Goal: Information Seeking & Learning: Learn about a topic

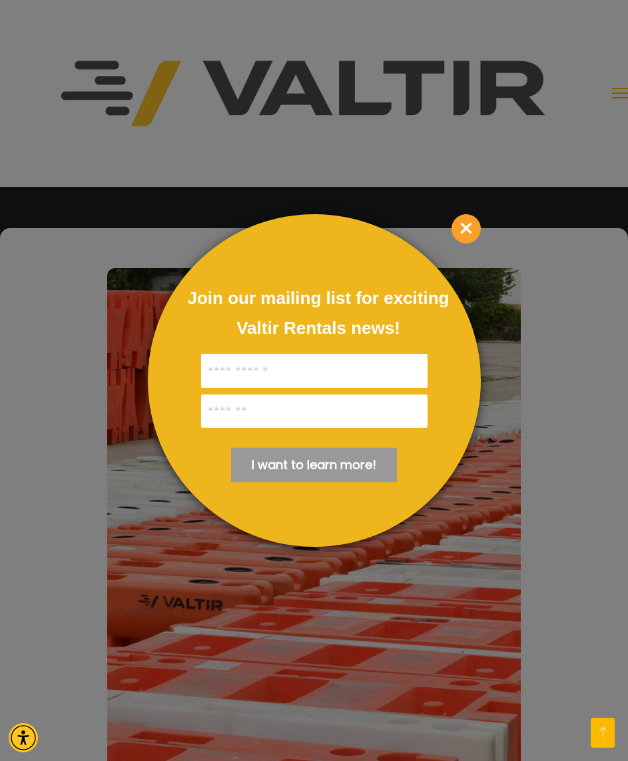
scroll to position [4669, 0]
click at [464, 230] on span "×" at bounding box center [465, 228] width 29 height 29
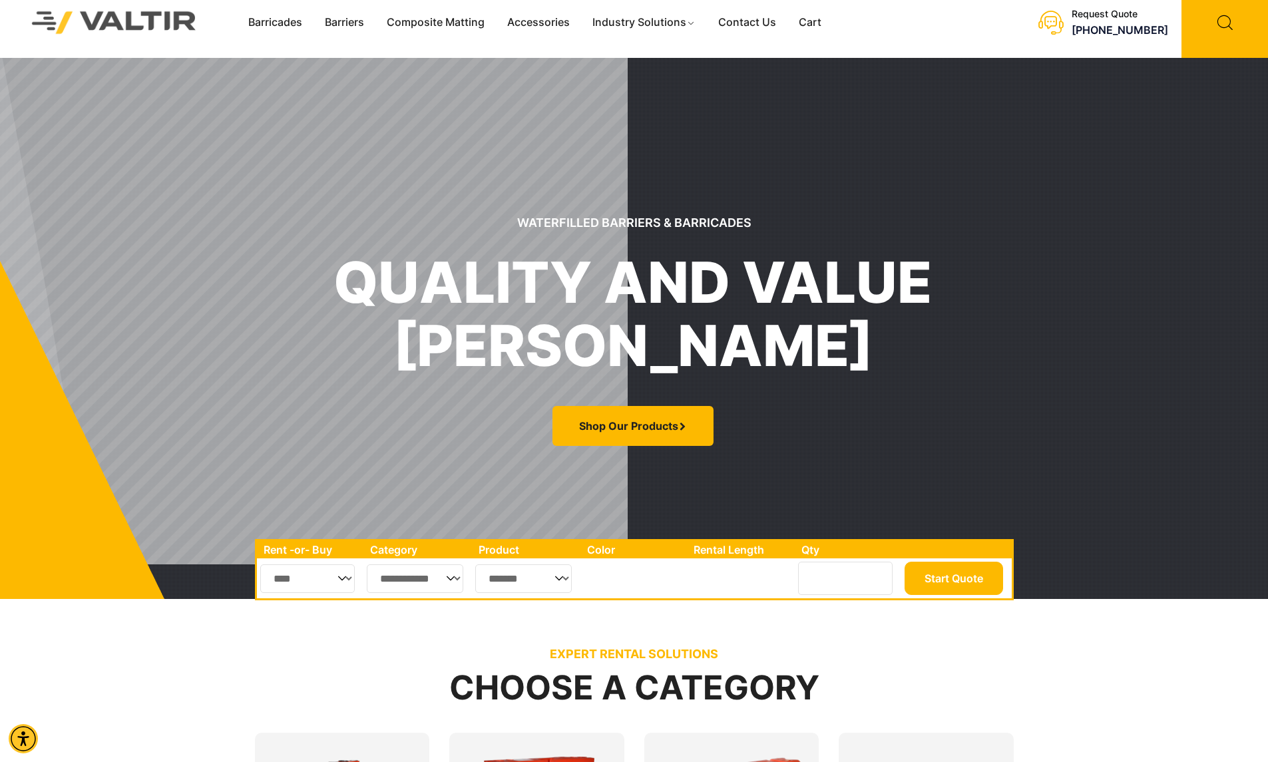
scroll to position [0, 0]
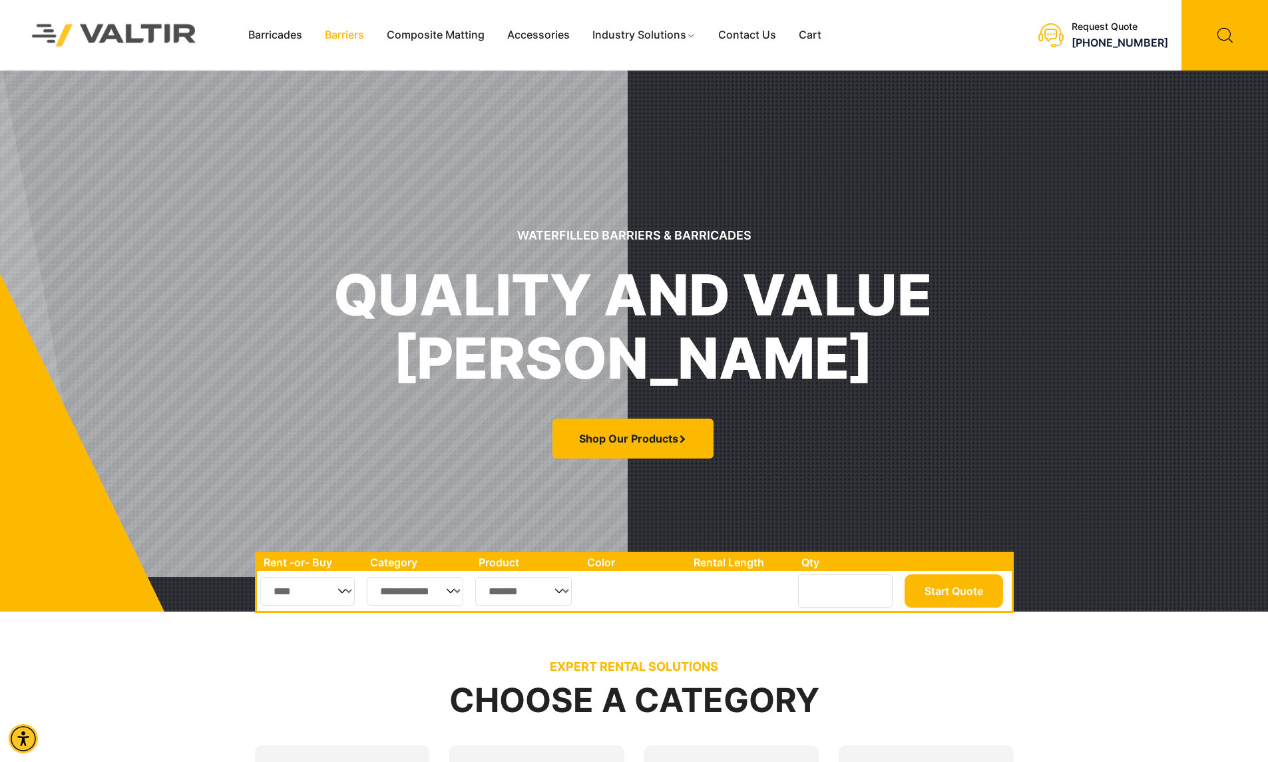
click at [333, 37] on link "Barriers" at bounding box center [344, 35] width 62 height 20
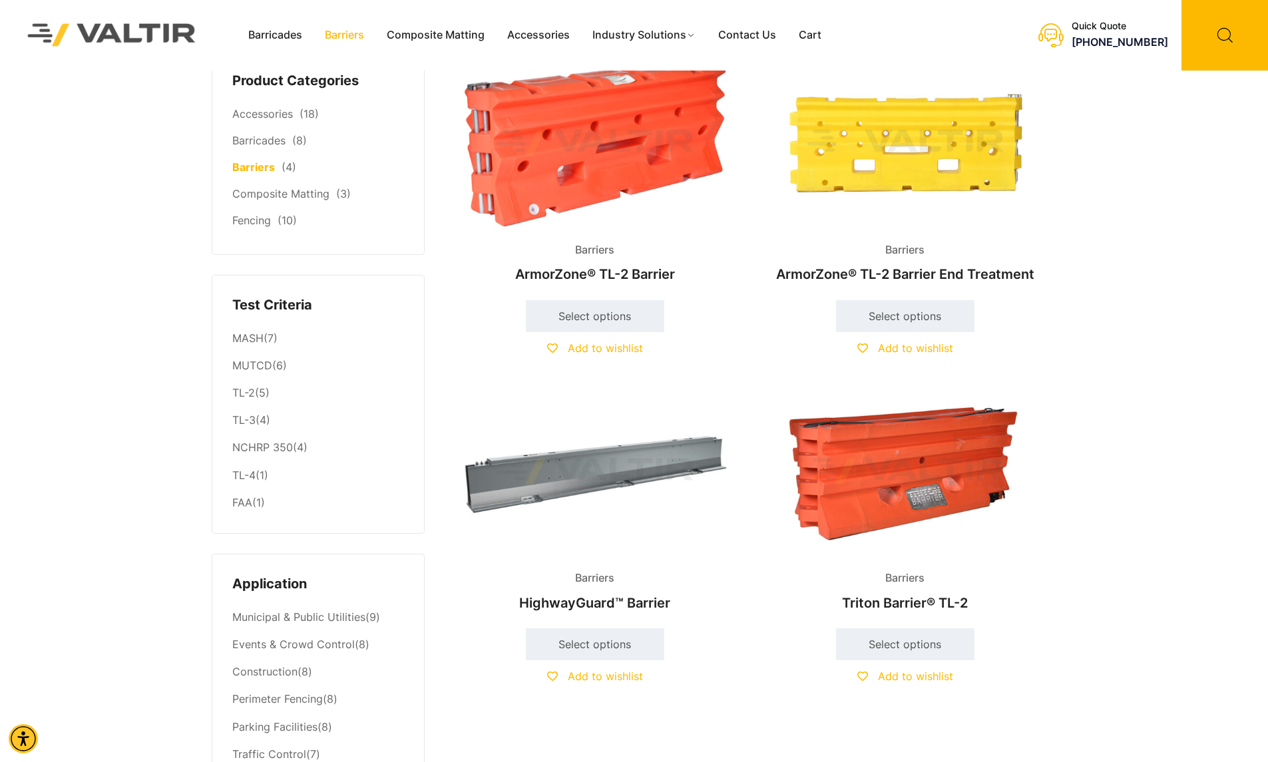
scroll to position [75, 0]
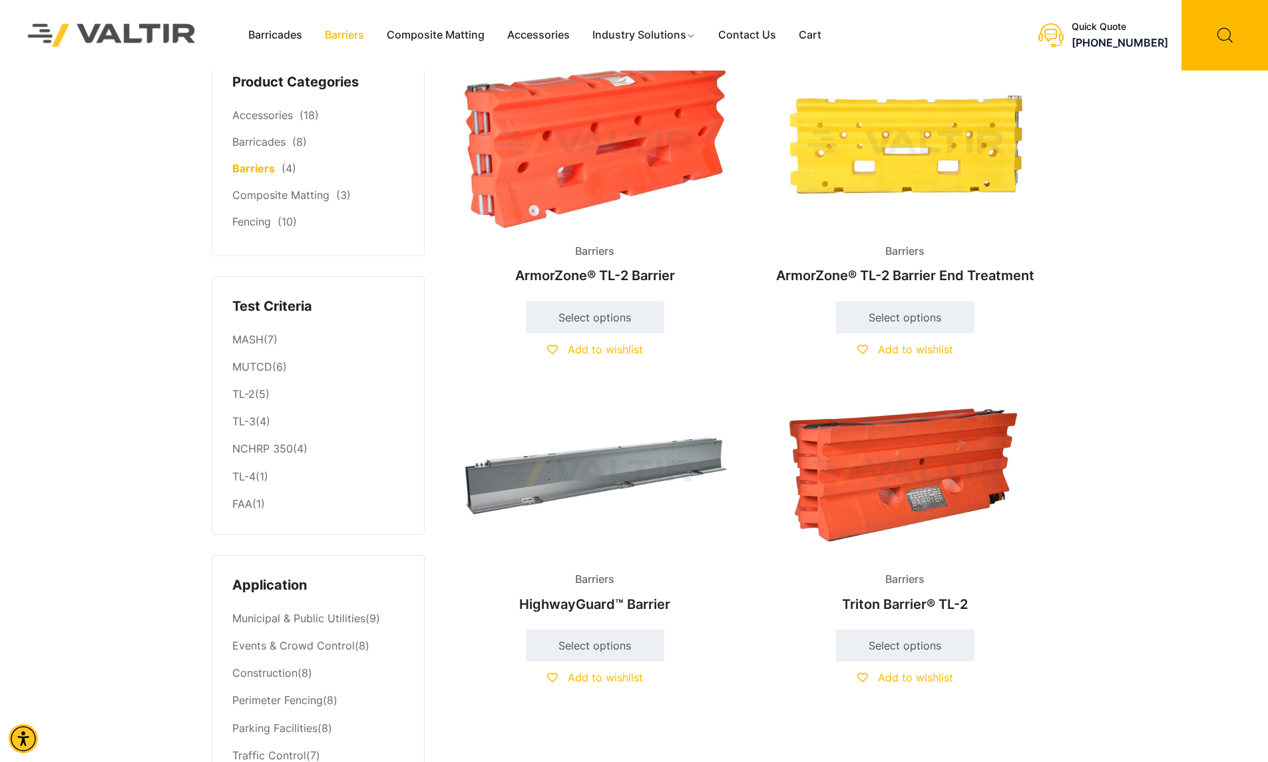
click at [489, 464] on img at bounding box center [594, 473] width 287 height 172
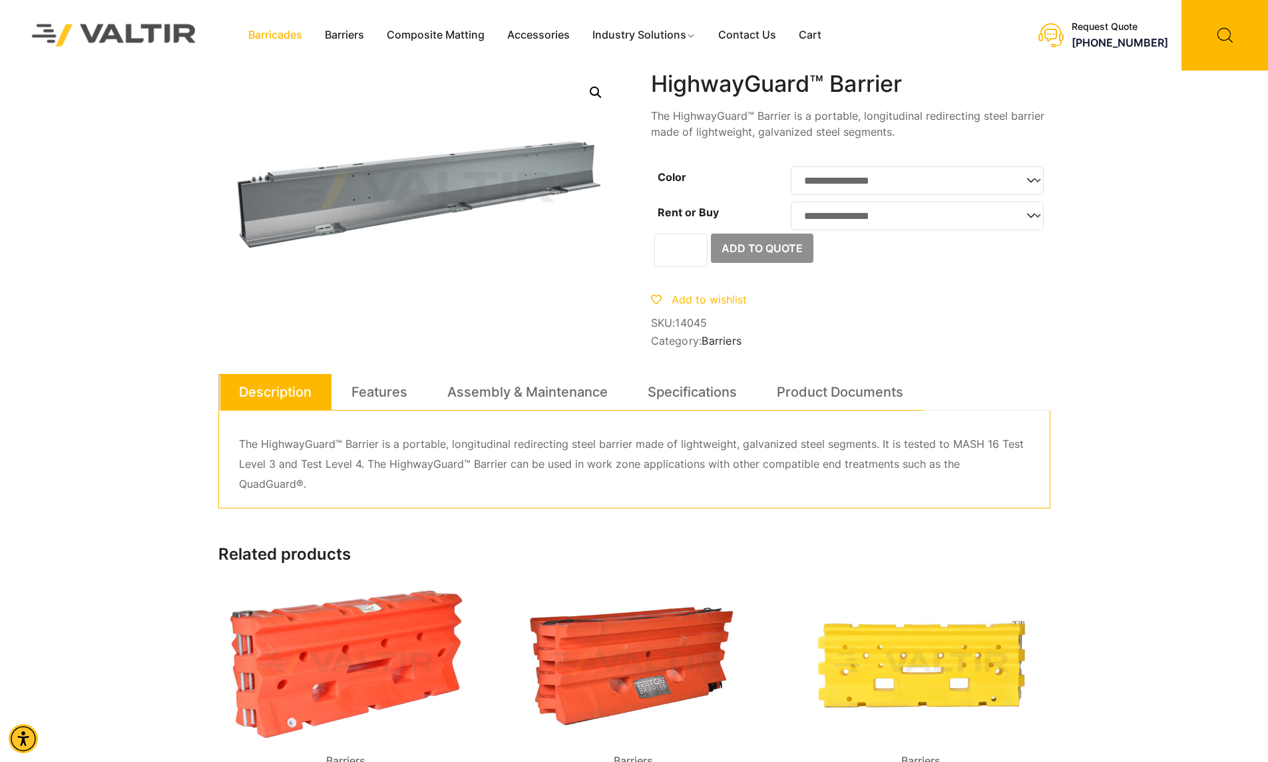
click at [305, 41] on link "Barricades" at bounding box center [275, 35] width 77 height 20
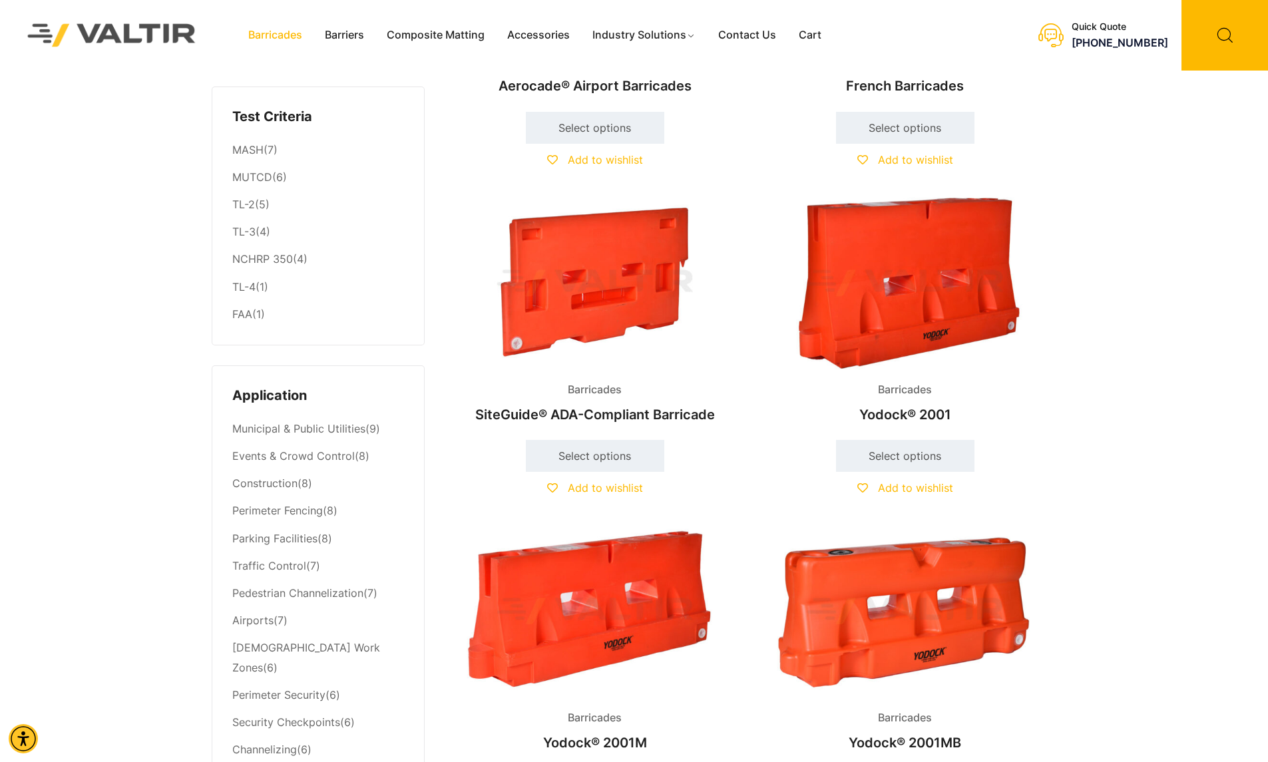
scroll to position [268, 0]
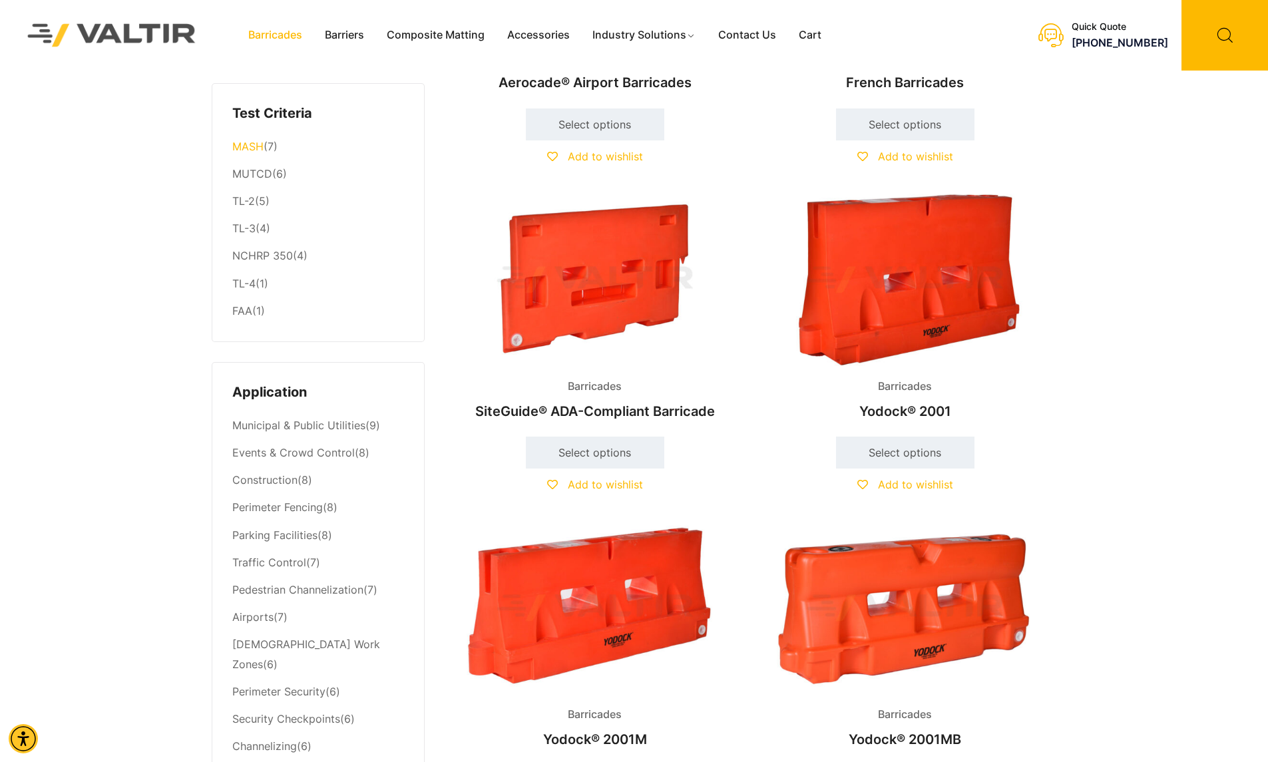
click at [257, 147] on link "MASH" at bounding box center [247, 146] width 31 height 13
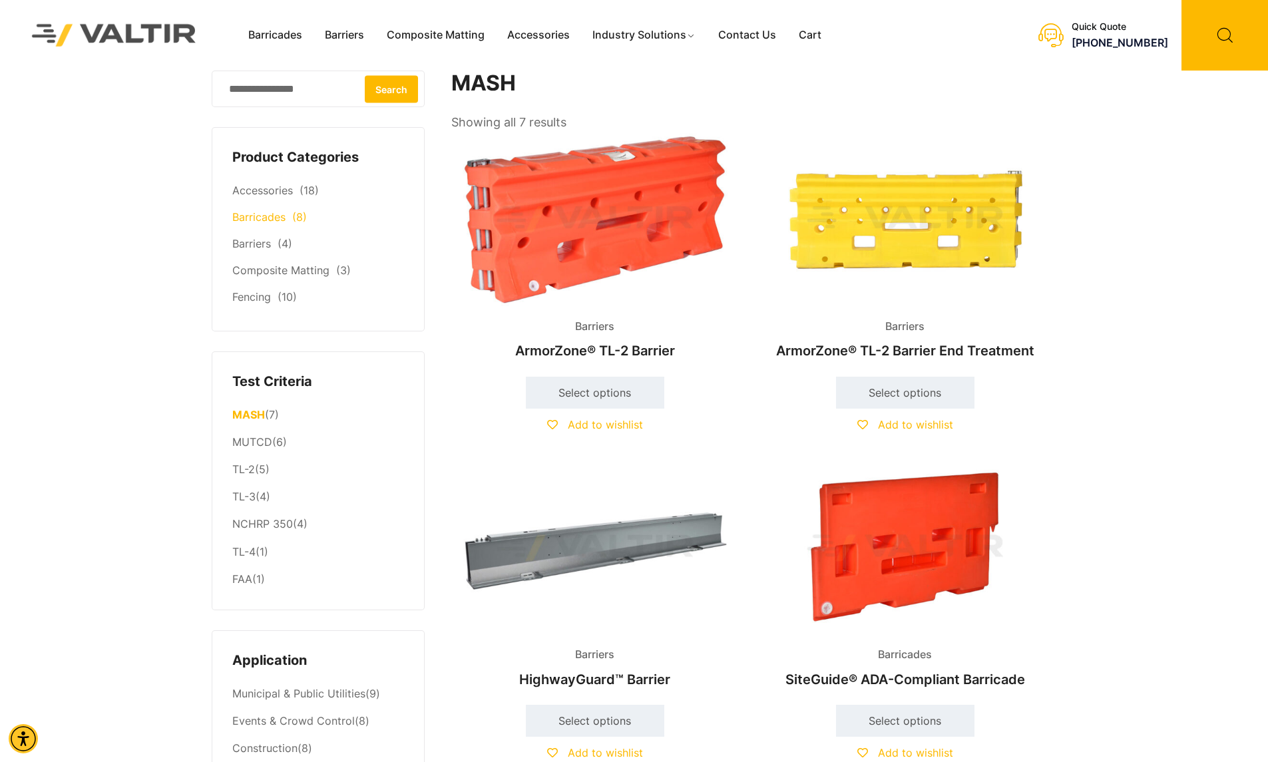
click at [274, 226] on li "Barricades (8)" at bounding box center [318, 217] width 172 height 27
click at [280, 216] on link "Barricades" at bounding box center [258, 216] width 53 height 13
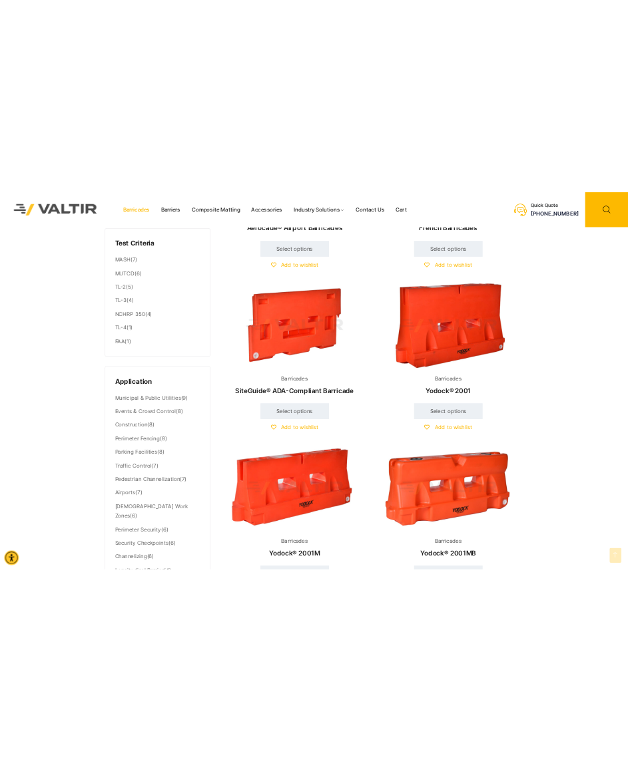
scroll to position [277, 0]
